Goal: Transaction & Acquisition: Purchase product/service

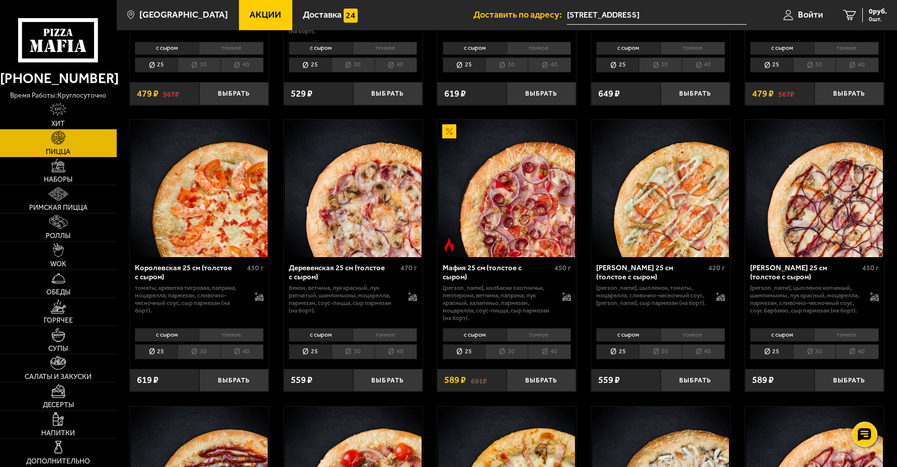
scroll to position [855, 0]
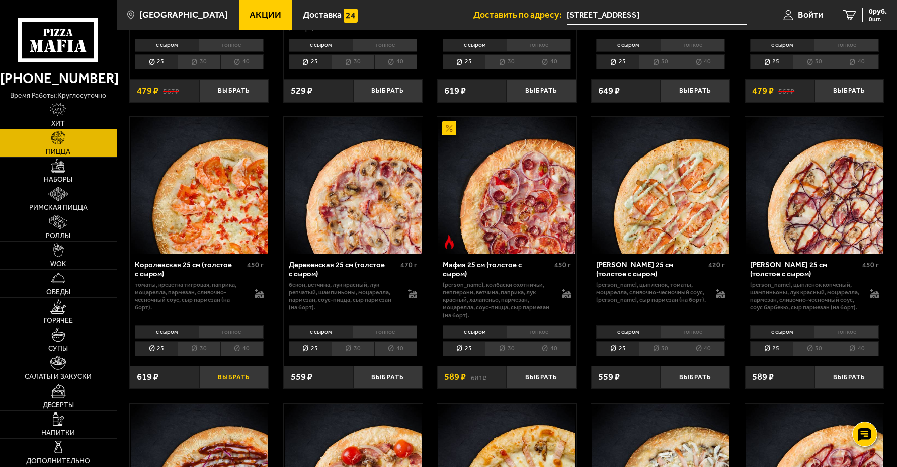
click at [229, 379] on button "Выбрать" at bounding box center [233, 377] width 69 height 23
click at [537, 376] on button "Выбрать" at bounding box center [541, 377] width 69 height 23
click at [863, 10] on span "1208 руб." at bounding box center [872, 11] width 30 height 7
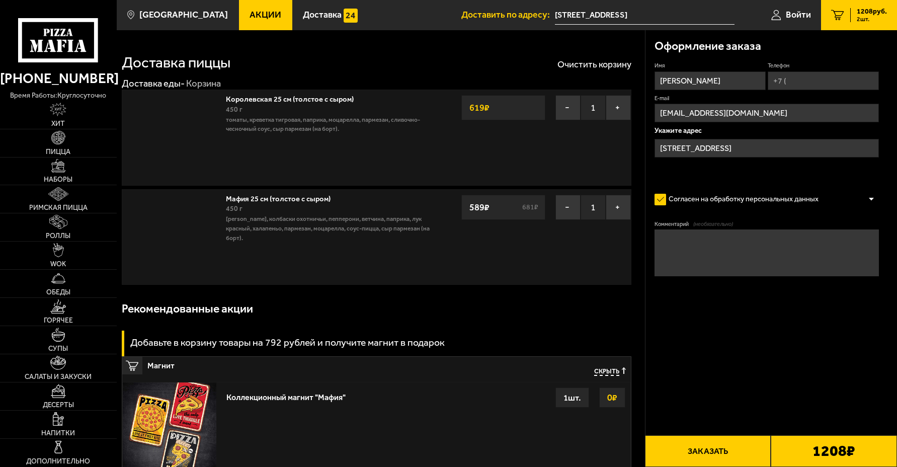
type input "[STREET_ADDRESS]"
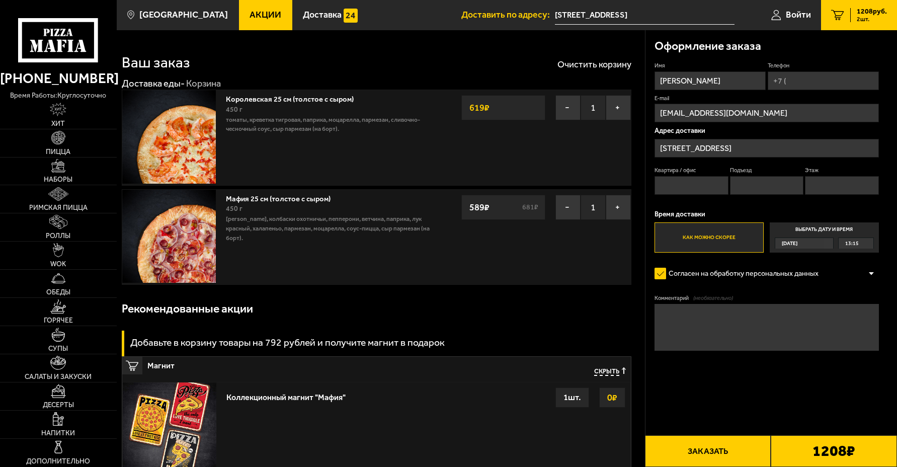
click at [678, 183] on input "Квартира / офис" at bounding box center [691, 185] width 74 height 19
type input "1.18"
click at [742, 188] on input "Подъезд" at bounding box center [767, 185] width 74 height 19
type input "2"
click at [826, 188] on input "Этаж" at bounding box center [842, 185] width 74 height 19
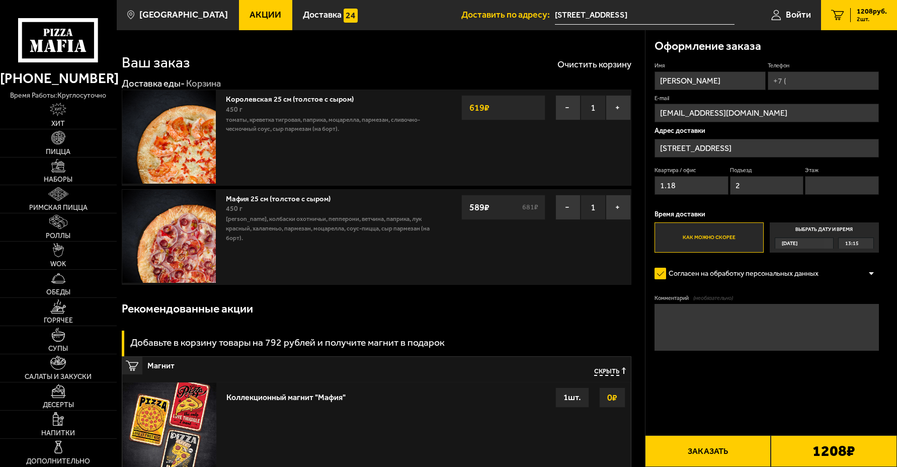
type input "1"
click at [791, 82] on input "Телефон" at bounding box center [823, 80] width 111 height 19
type input "[PHONE_NUMBER]"
click at [702, 451] on button "Заказать" at bounding box center [708, 451] width 126 height 32
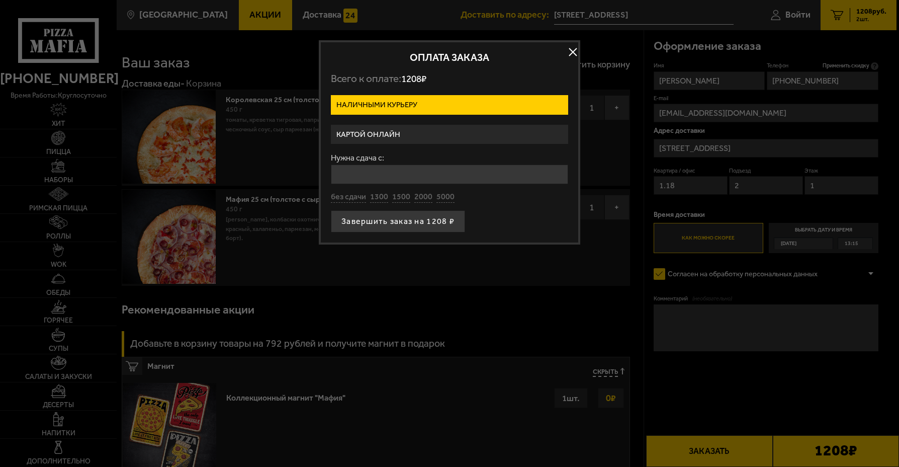
click at [363, 133] on label "Картой онлайн" at bounding box center [449, 135] width 237 height 20
click at [0, 0] on input "Картой онлайн" at bounding box center [0, 0] width 0 height 0
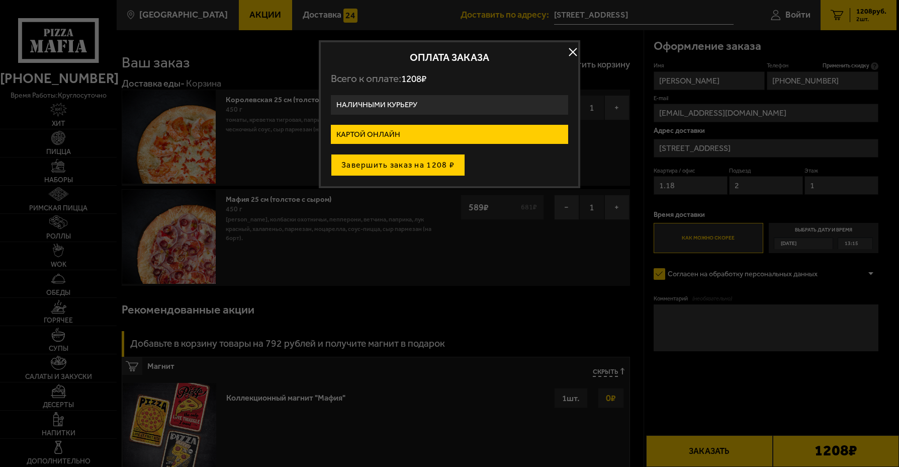
click at [383, 163] on button "Завершить заказ на 1208 ₽" at bounding box center [398, 165] width 134 height 22
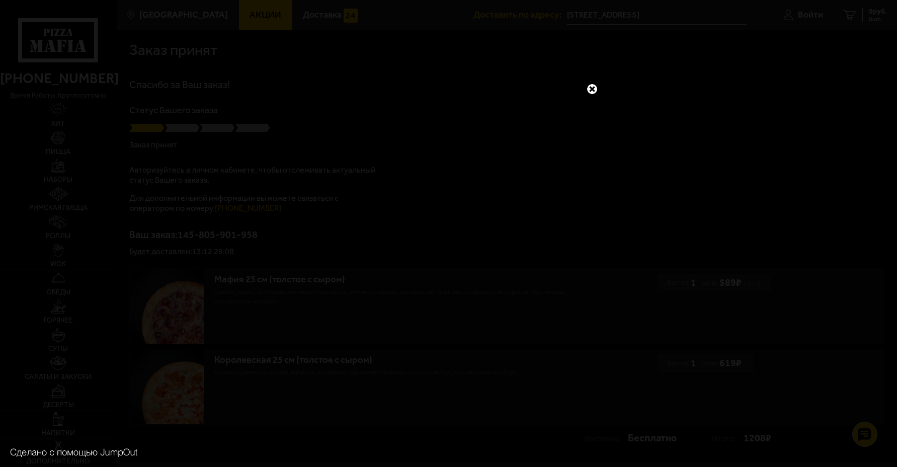
click at [592, 86] on link at bounding box center [591, 88] width 13 height 13
